Goal: Task Accomplishment & Management: Manage account settings

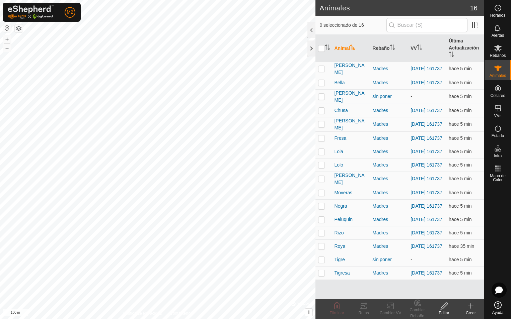
click at [321, 68] on p-checkbox at bounding box center [321, 68] width 7 height 5
checkbox input "true"
click at [320, 80] on p-checkbox at bounding box center [321, 82] width 7 height 5
checkbox input "true"
click at [322, 94] on p-tablecheckbox at bounding box center [321, 96] width 7 height 5
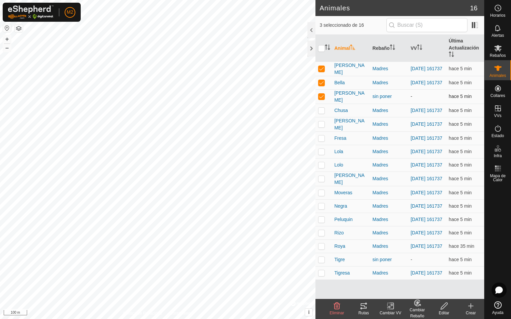
drag, startPoint x: 324, startPoint y: 93, endPoint x: 323, endPoint y: 98, distance: 5.5
click at [324, 94] on td at bounding box center [323, 96] width 16 height 14
checkbox input "false"
click at [320, 111] on p-checkbox at bounding box center [321, 110] width 7 height 5
checkbox input "true"
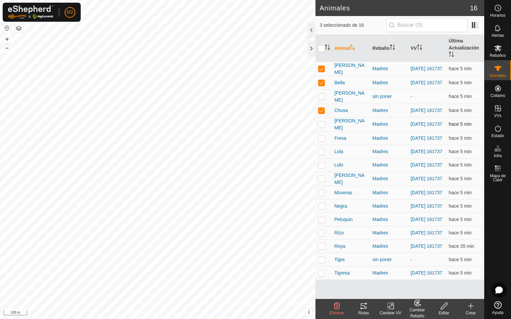
click at [321, 123] on p-checkbox at bounding box center [321, 124] width 7 height 5
checkbox input "true"
click at [320, 141] on p-checkbox at bounding box center [321, 138] width 7 height 5
checkbox input "true"
click at [320, 151] on td at bounding box center [323, 151] width 16 height 13
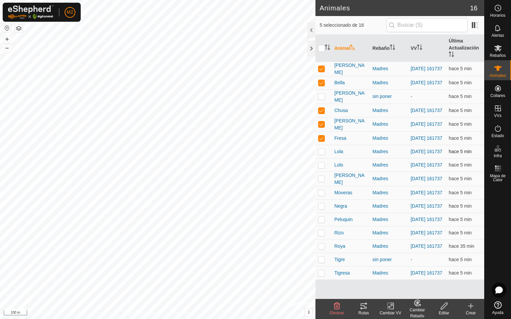
checkbox input "true"
click at [321, 168] on p-checkbox at bounding box center [321, 164] width 7 height 5
checkbox input "true"
click at [321, 180] on p-checkbox at bounding box center [321, 178] width 7 height 5
checkbox input "true"
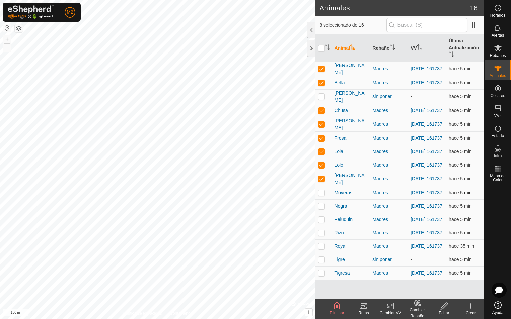
click at [321, 196] on p-checkbox at bounding box center [321, 192] width 7 height 5
checkbox input "true"
click at [320, 209] on p-checkbox at bounding box center [321, 206] width 7 height 5
checkbox input "true"
click at [365, 307] on icon at bounding box center [364, 306] width 8 height 8
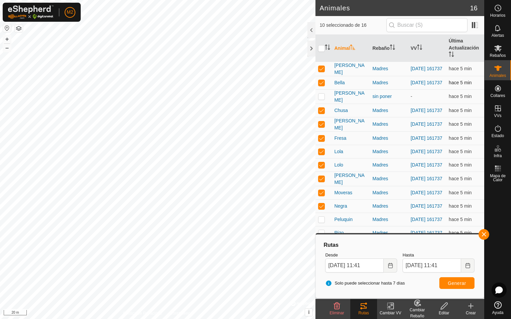
click at [321, 83] on p-checkbox at bounding box center [321, 82] width 7 height 5
checkbox input "false"
click at [322, 66] on p-checkbox at bounding box center [321, 68] width 7 height 5
checkbox input "false"
drag, startPoint x: 483, startPoint y: 236, endPoint x: 394, endPoint y: 197, distance: 96.8
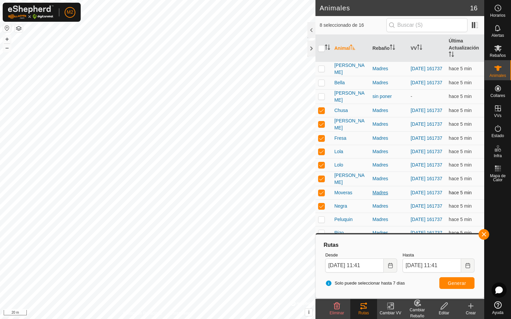
click at [483, 236] on button "button" at bounding box center [483, 234] width 11 height 11
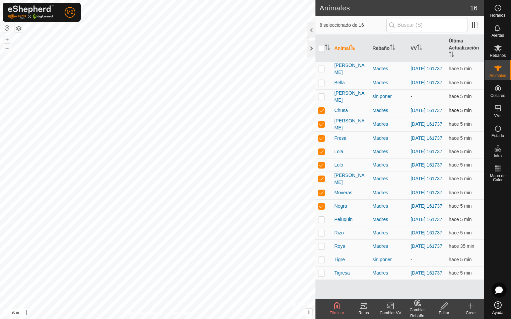
click at [321, 109] on p-checkbox at bounding box center [321, 110] width 7 height 5
checkbox input "false"
click at [320, 127] on p-checkbox at bounding box center [321, 124] width 7 height 5
checkbox input "false"
click at [321, 139] on p-checkbox at bounding box center [321, 138] width 7 height 5
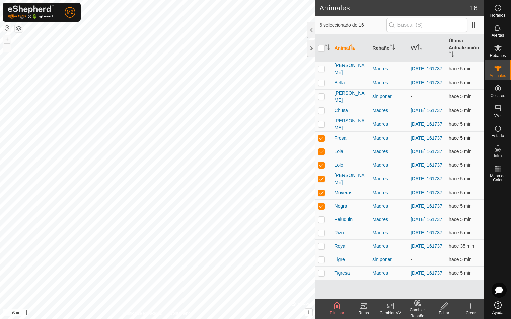
checkbox input "false"
click at [322, 157] on td at bounding box center [323, 151] width 16 height 13
checkbox input "false"
click at [322, 181] on p-checkbox at bounding box center [321, 178] width 7 height 5
checkbox input "false"
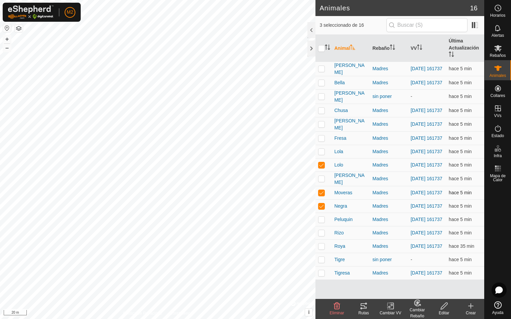
drag, startPoint x: 321, startPoint y: 197, endPoint x: 319, endPoint y: 215, distance: 18.5
click at [321, 196] on p-checkbox at bounding box center [321, 192] width 7 height 5
checkbox input "false"
click at [321, 209] on p-checkbox at bounding box center [321, 206] width 7 height 5
checkbox input "false"
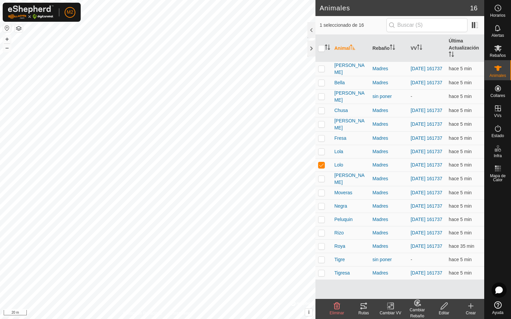
click at [363, 310] on div "Rutas" at bounding box center [363, 313] width 27 height 6
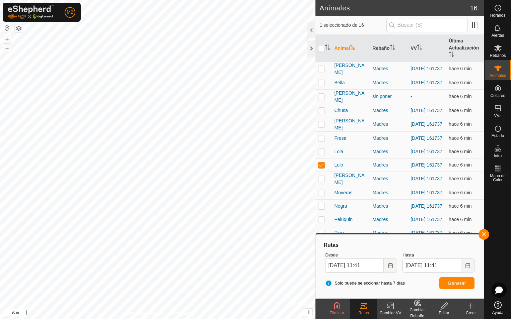
click at [322, 154] on p-checkbox at bounding box center [321, 151] width 7 height 5
checkbox input "true"
click at [485, 234] on button "button" at bounding box center [483, 234] width 11 height 11
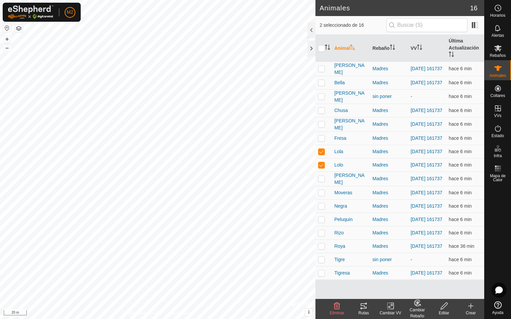
click at [362, 306] on icon at bounding box center [364, 306] width 6 height 5
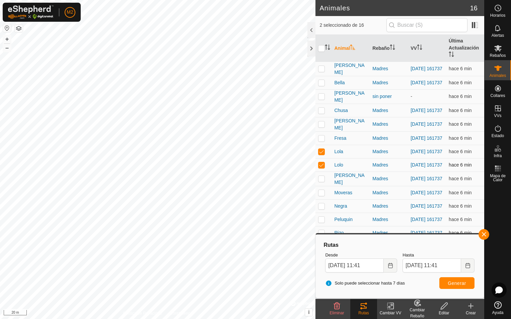
click at [322, 168] on p-checkbox at bounding box center [321, 164] width 7 height 5
checkbox input "false"
click at [322, 152] on p-checkbox at bounding box center [321, 151] width 7 height 5
checkbox input "false"
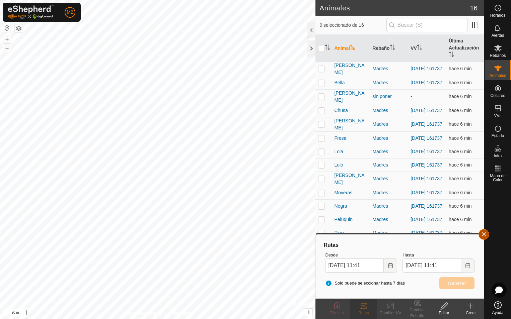
click at [482, 234] on button "button" at bounding box center [483, 234] width 11 height 11
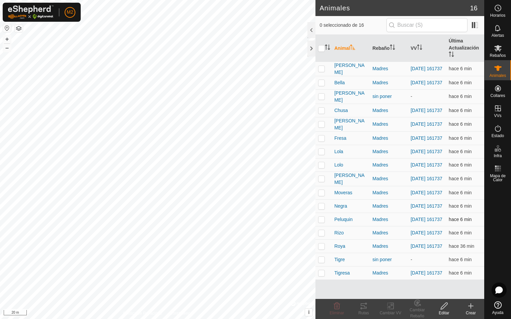
click at [320, 222] on p-checkbox at bounding box center [321, 219] width 7 height 5
checkbox input "true"
click at [321, 236] on p-checkbox at bounding box center [321, 232] width 7 height 5
checkbox input "true"
click at [321, 249] on p-checkbox at bounding box center [321, 246] width 7 height 5
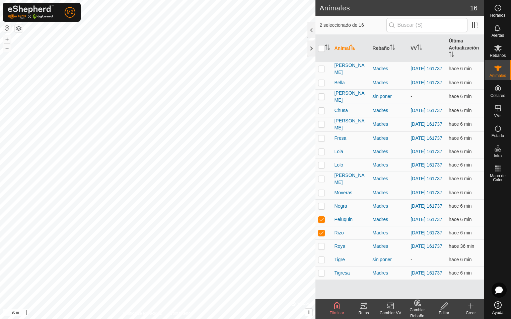
checkbox input "true"
click at [321, 276] on p-checkbox at bounding box center [321, 273] width 7 height 5
checkbox input "true"
click at [362, 310] on icon at bounding box center [364, 306] width 8 height 8
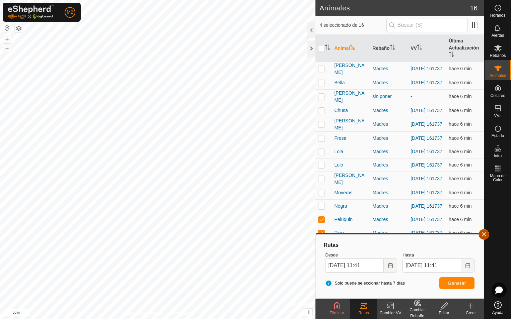
click at [481, 234] on button "button" at bounding box center [483, 234] width 11 height 11
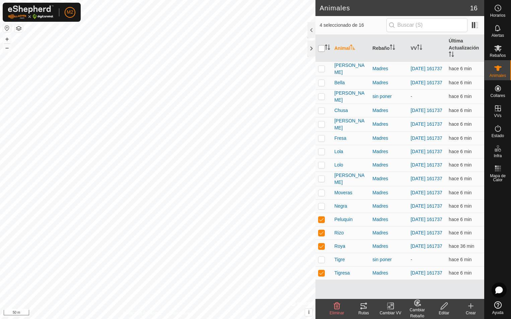
click at [321, 47] on input "checkbox" at bounding box center [321, 48] width 7 height 7
checkbox input "true"
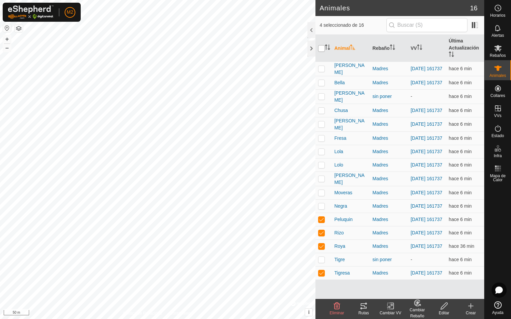
checkbox input "true"
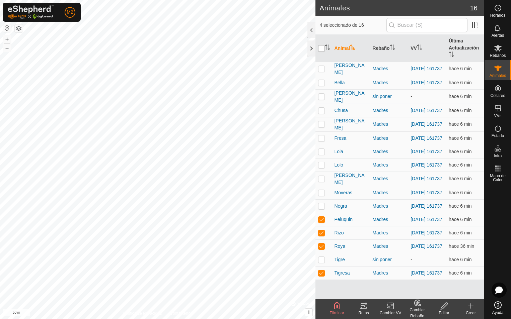
checkbox input "true"
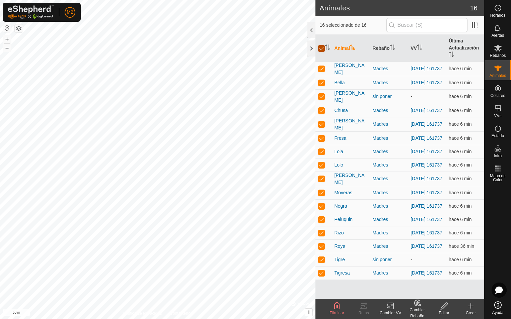
click at [321, 47] on input "checkbox" at bounding box center [321, 48] width 7 height 7
checkbox input "false"
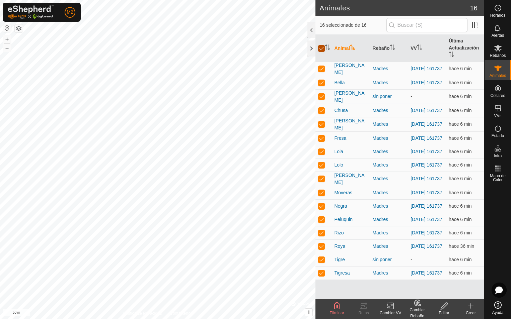
checkbox input "false"
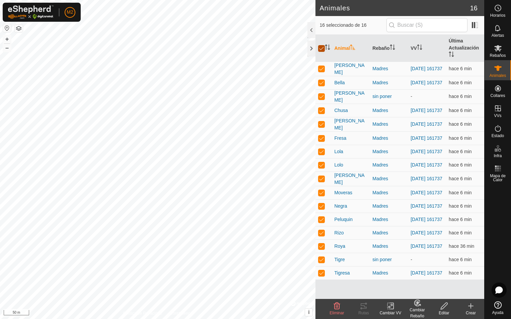
checkbox input "false"
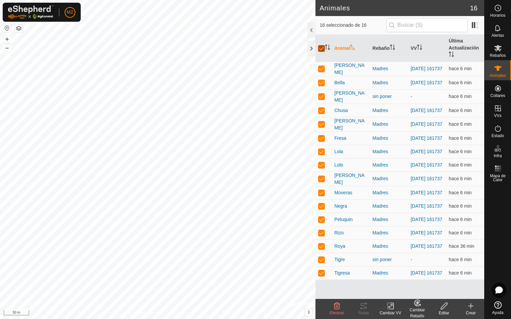
checkbox input "false"
